Goal: Find specific page/section: Find specific page/section

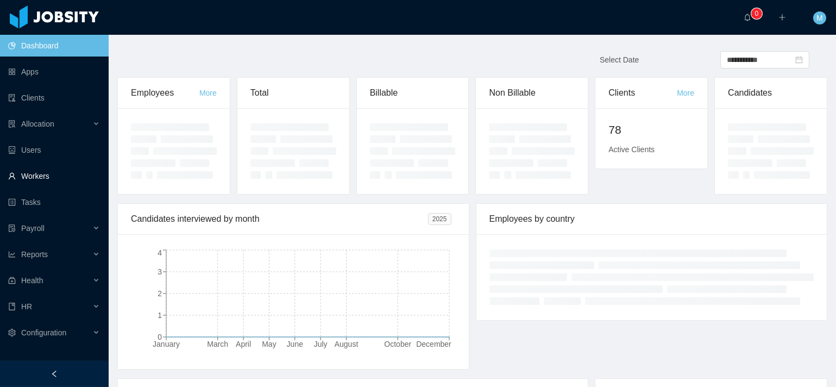
click at [49, 177] on link "Workers" at bounding box center [54, 176] width 92 height 22
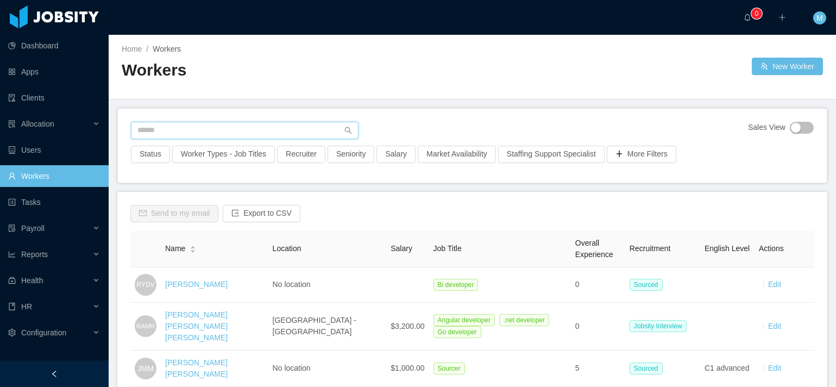
click at [192, 133] on input "text" at bounding box center [245, 130] width 228 height 17
paste input "**********"
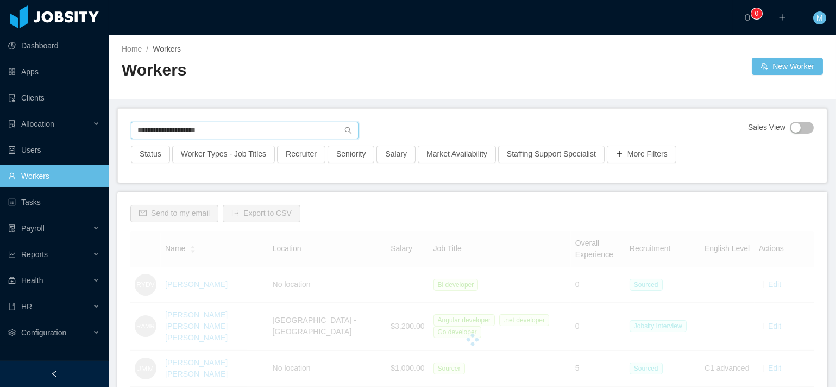
drag, startPoint x: 182, startPoint y: 129, endPoint x: 161, endPoint y: 133, distance: 21.1
click at [161, 133] on input "**********" at bounding box center [245, 130] width 228 height 17
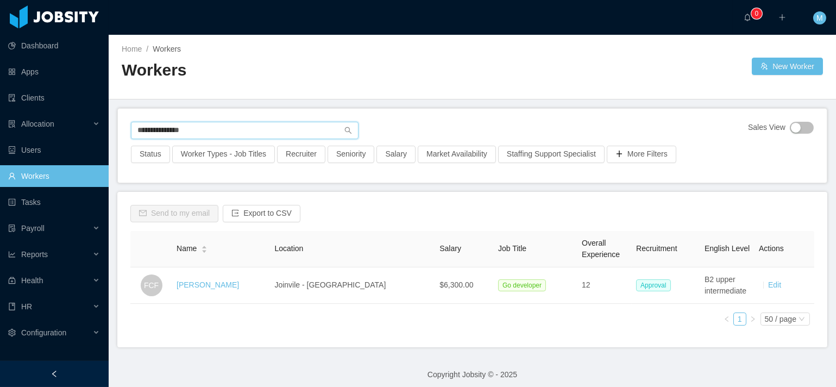
drag, startPoint x: 160, startPoint y: 128, endPoint x: 116, endPoint y: 134, distance: 44.4
click at [116, 134] on main "**********" at bounding box center [473, 211] width 728 height 352
type input "********"
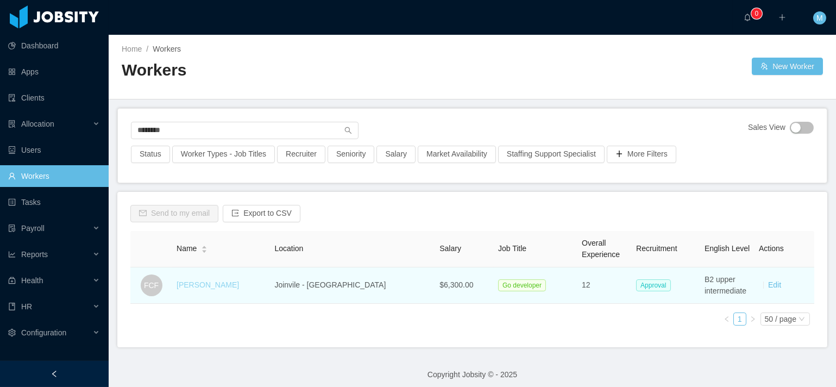
click at [226, 283] on link "[PERSON_NAME]" at bounding box center [208, 284] width 63 height 9
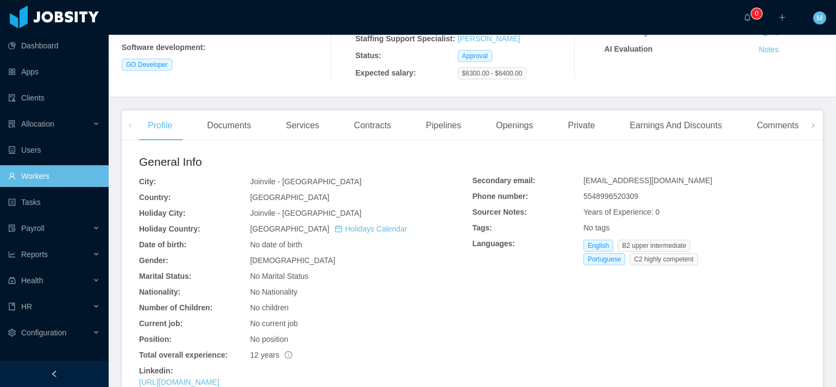
scroll to position [220, 0]
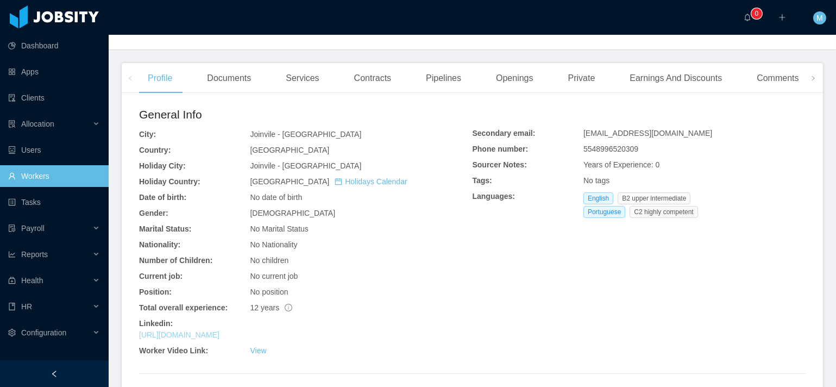
click at [220, 339] on link "[URL][DOMAIN_NAME]" at bounding box center [179, 334] width 80 height 9
drag, startPoint x: 421, startPoint y: 270, endPoint x: 414, endPoint y: 259, distance: 12.2
click at [422, 266] on div "No children" at bounding box center [361, 260] width 222 height 11
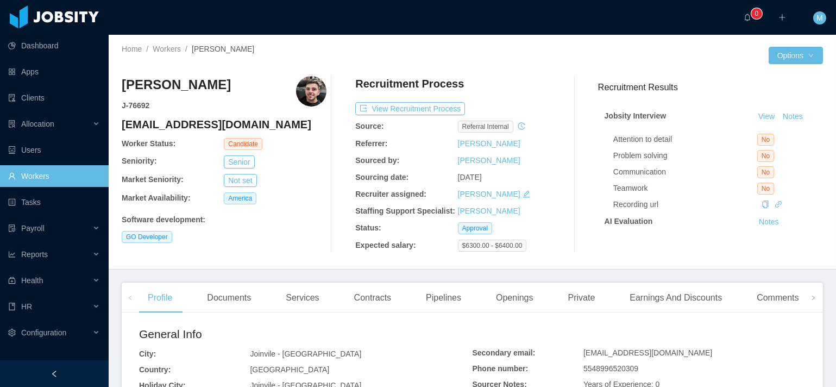
scroll to position [259, 0]
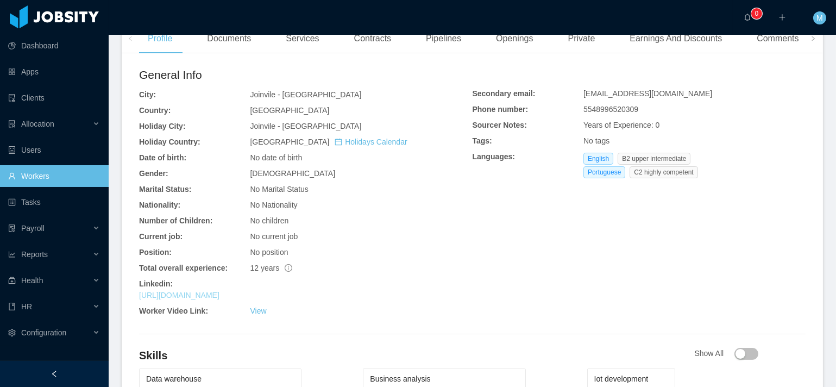
click at [220, 299] on link "[URL][DOMAIN_NAME]" at bounding box center [179, 295] width 80 height 9
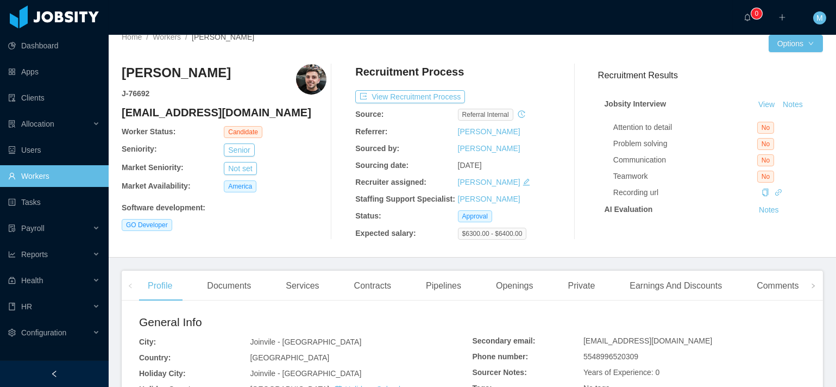
scroll to position [120, 0]
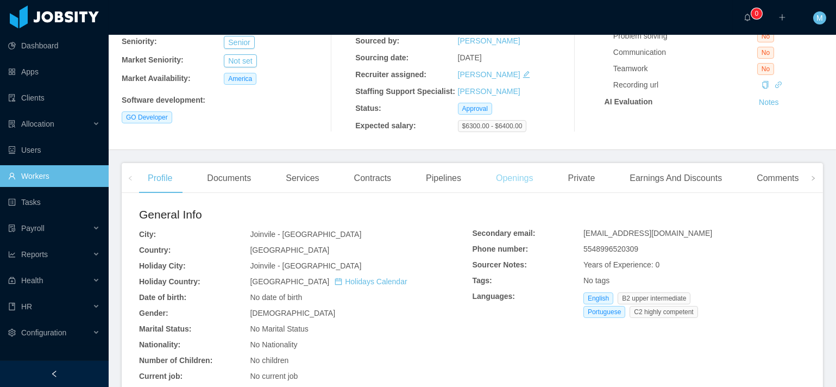
click at [519, 193] on div "Openings" at bounding box center [515, 178] width 55 height 30
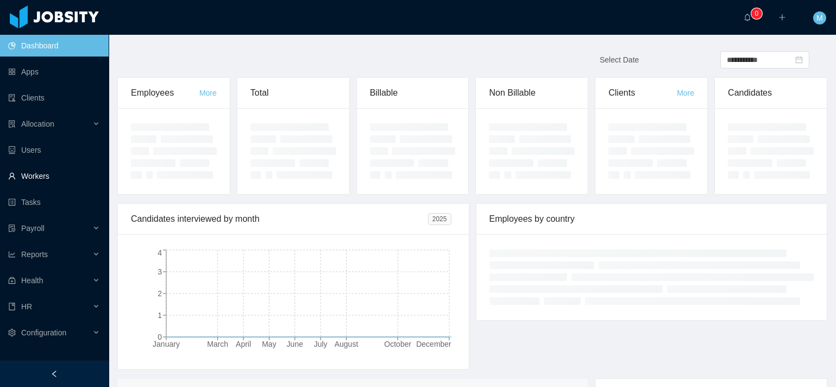
click at [22, 175] on link "Workers" at bounding box center [54, 176] width 92 height 22
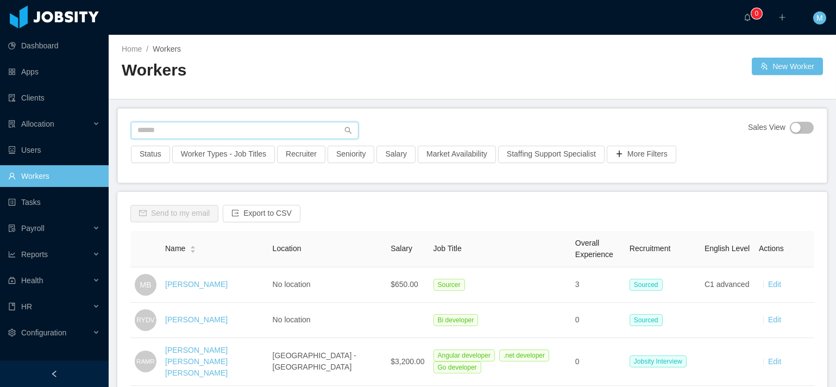
click at [193, 135] on input "text" at bounding box center [245, 130] width 228 height 17
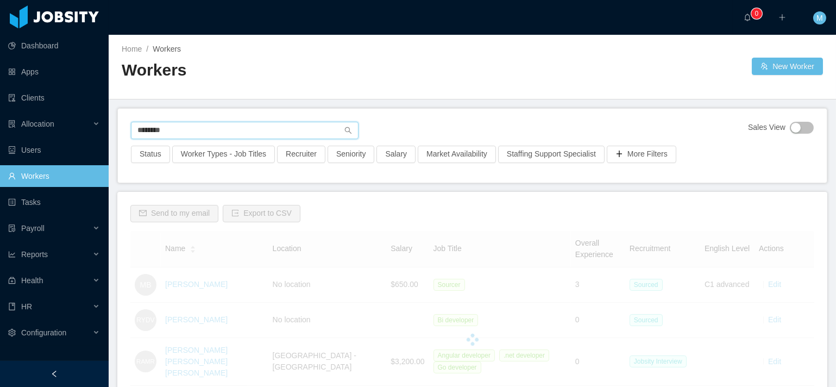
type input "********"
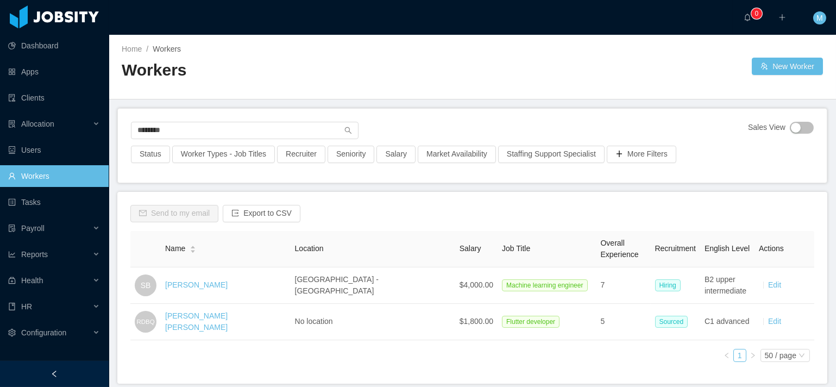
click at [405, 201] on div "Send to my email Export to CSV Name Location Salary Job Title Overall Experienc…" at bounding box center [472, 288] width 710 height 192
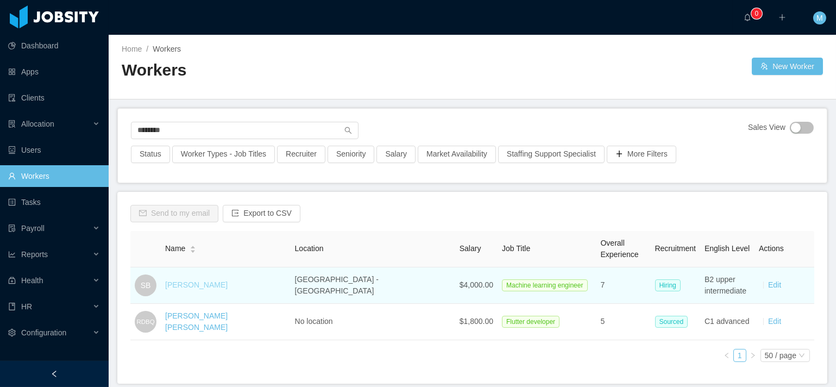
click at [207, 283] on link "Sergio Berrospi" at bounding box center [196, 284] width 63 height 9
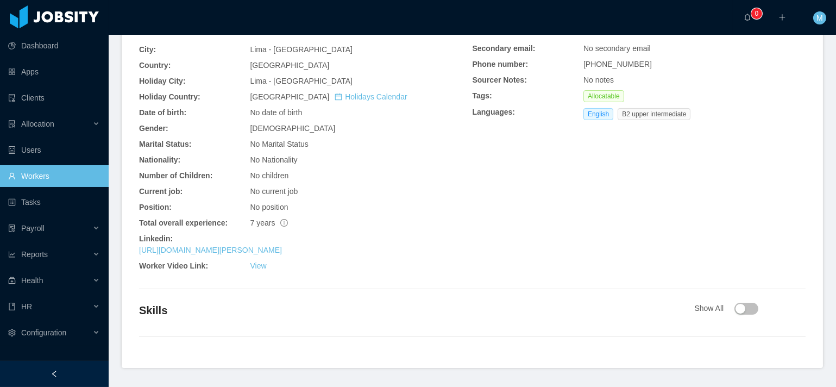
scroll to position [283, 0]
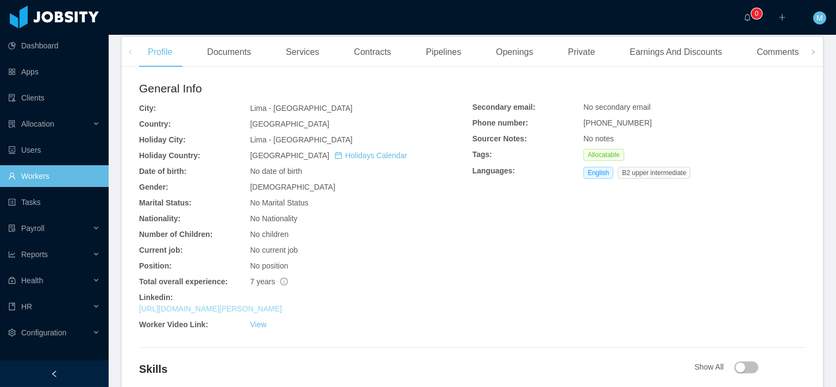
click at [242, 306] on link "https://www.linkedin.com/in/sergio-berrospi" at bounding box center [210, 308] width 143 height 9
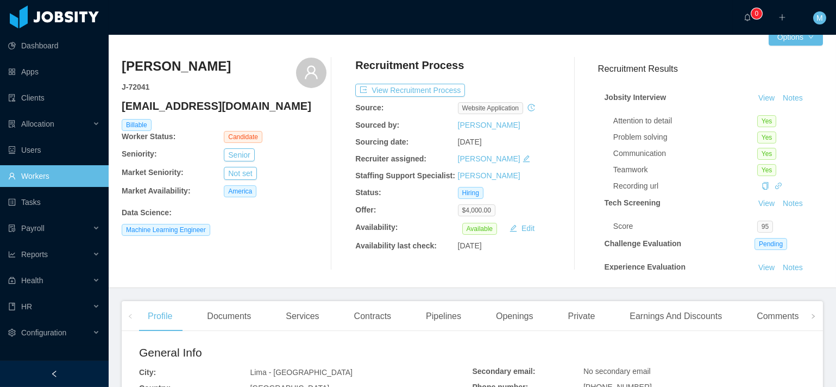
scroll to position [174, 0]
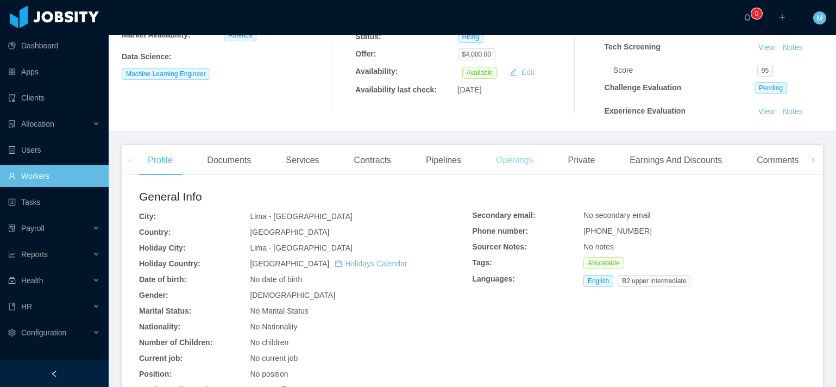
click at [528, 163] on div "Openings" at bounding box center [515, 160] width 55 height 30
